Goal: Transaction & Acquisition: Purchase product/service

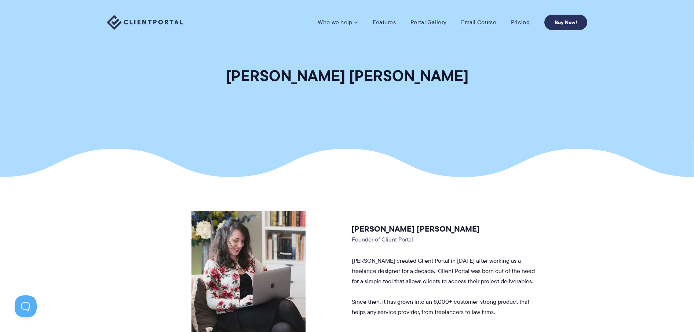
click at [559, 17] on link "Buy Now!" at bounding box center [565, 22] width 43 height 15
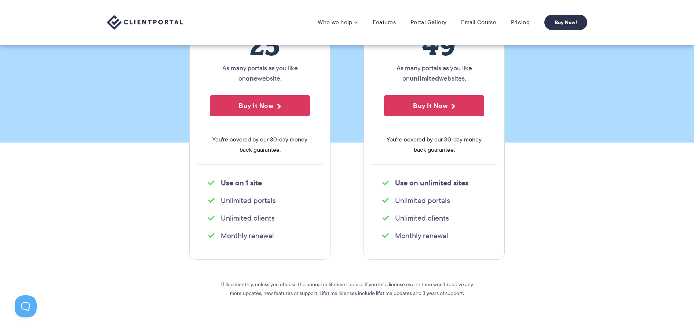
scroll to position [37, 0]
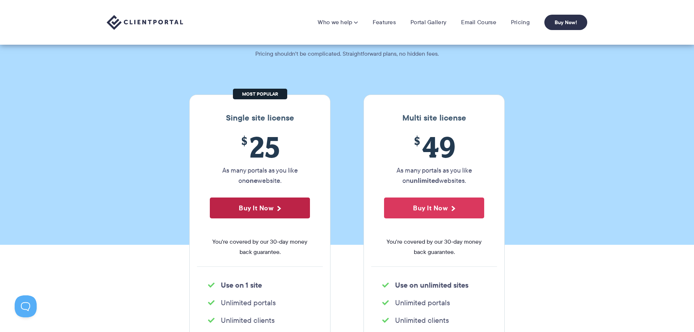
click at [234, 212] on button "Buy It Now" at bounding box center [260, 208] width 100 height 21
click at [385, 21] on link "Features" at bounding box center [384, 22] width 23 height 7
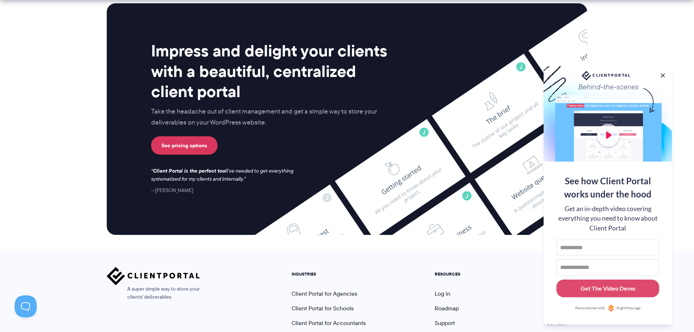
scroll to position [1932, 0]
